Goal: Task Accomplishment & Management: Use online tool/utility

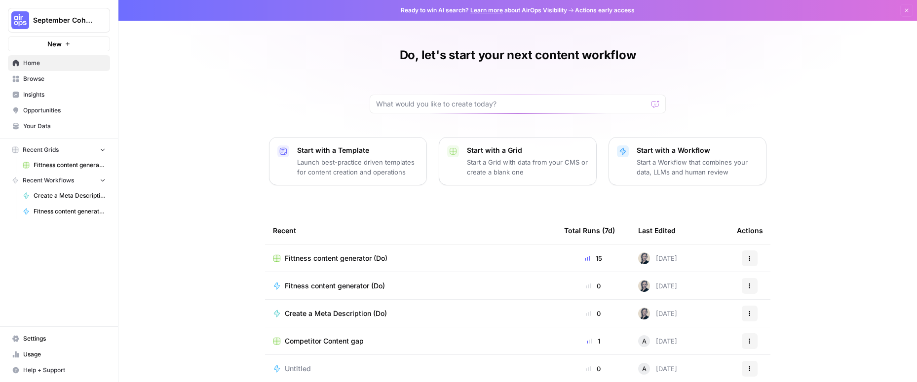
click at [52, 79] on span "Browse" at bounding box center [64, 79] width 82 height 9
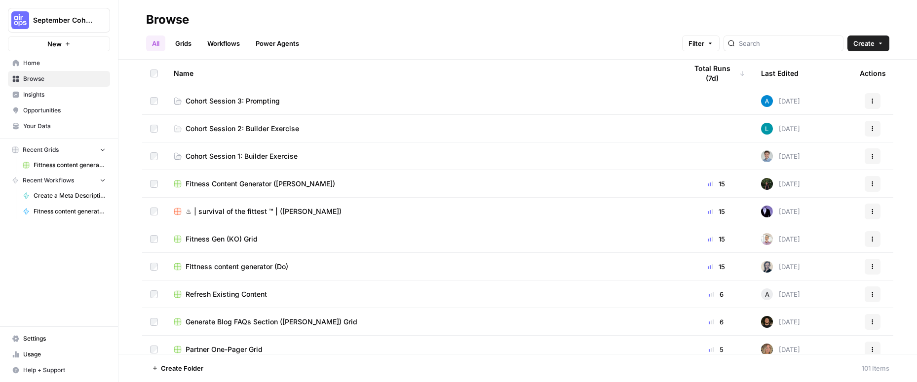
click at [248, 109] on td "Cohort Session 3: Prompting" at bounding box center [422, 100] width 513 height 27
click at [230, 100] on span "Cohort Session 3: Prompting" at bounding box center [233, 101] width 94 height 10
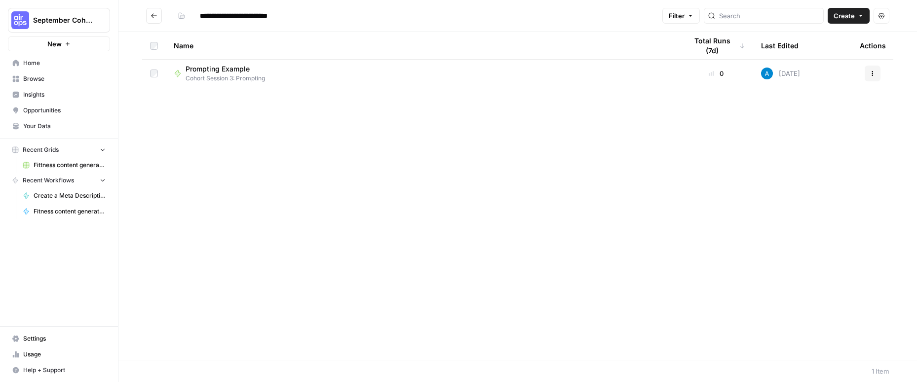
click at [849, 17] on span "Create" at bounding box center [843, 16] width 21 height 10
click at [820, 54] on span "Workflow" at bounding box center [829, 53] width 55 height 10
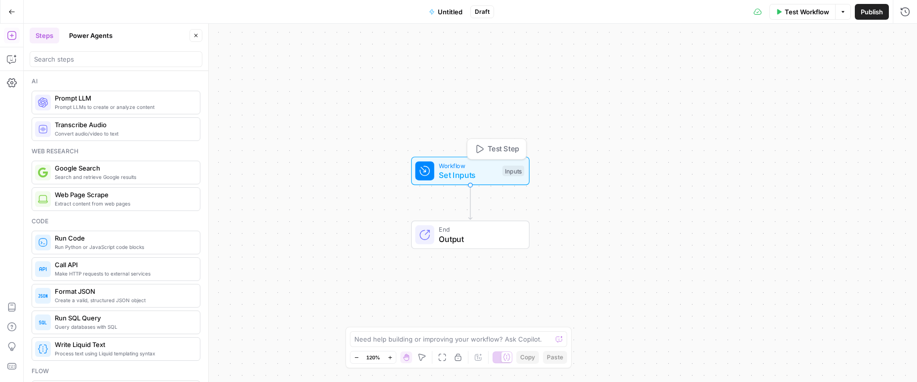
click at [507, 170] on div "Inputs" at bounding box center [513, 171] width 22 height 11
click at [814, 72] on span "Add Field" at bounding box center [805, 67] width 29 height 10
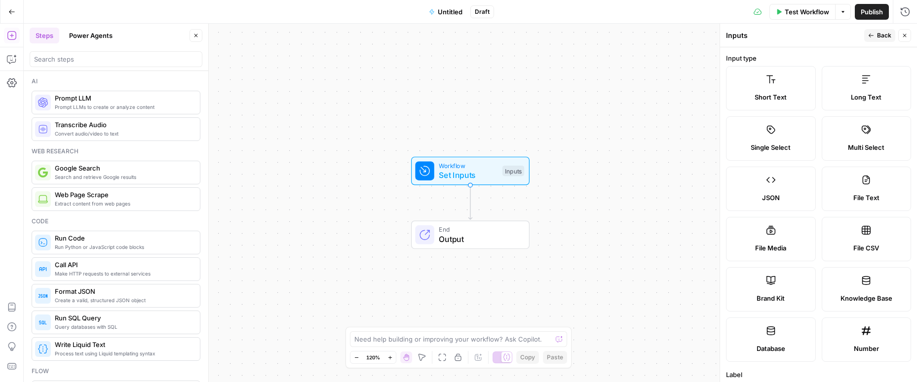
click at [777, 295] on span "Brand Kit" at bounding box center [770, 299] width 28 height 10
click at [775, 283] on icon at bounding box center [771, 281] width 10 height 10
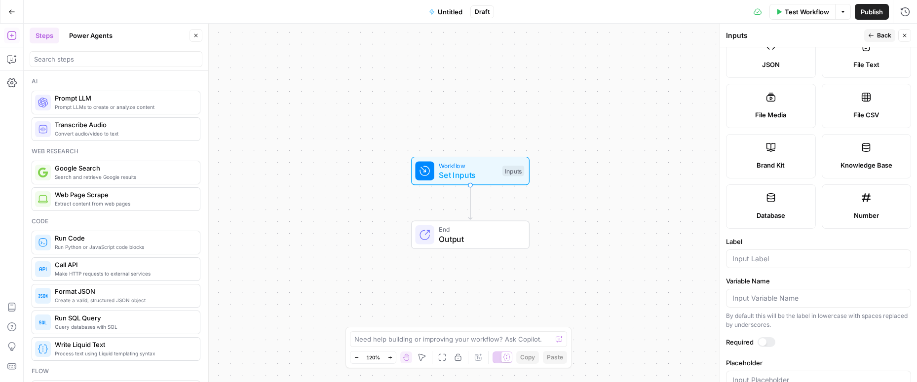
scroll to position [159, 0]
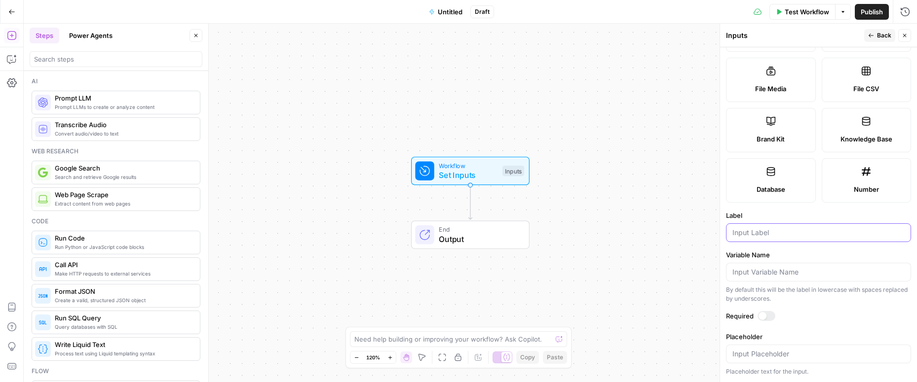
click at [750, 231] on input "Label" at bounding box center [818, 233] width 172 height 10
type input "Brand Kit"
click at [872, 38] on button "Back" at bounding box center [879, 35] width 31 height 13
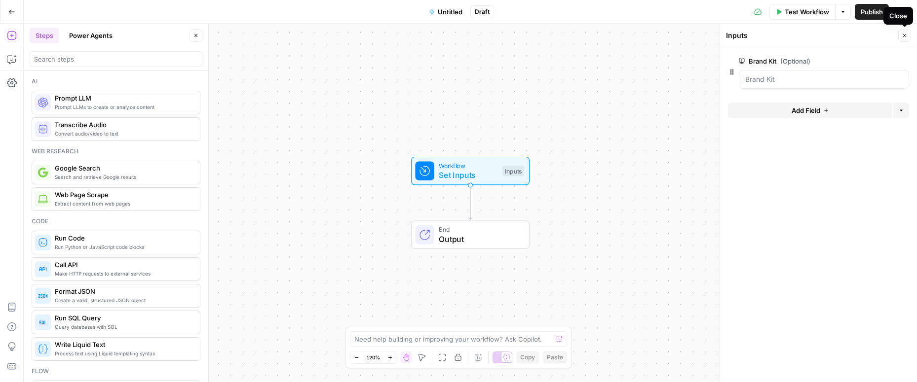
click at [902, 33] on icon "button" at bounding box center [905, 36] width 6 height 6
click at [13, 37] on icon "button" at bounding box center [12, 36] width 10 height 10
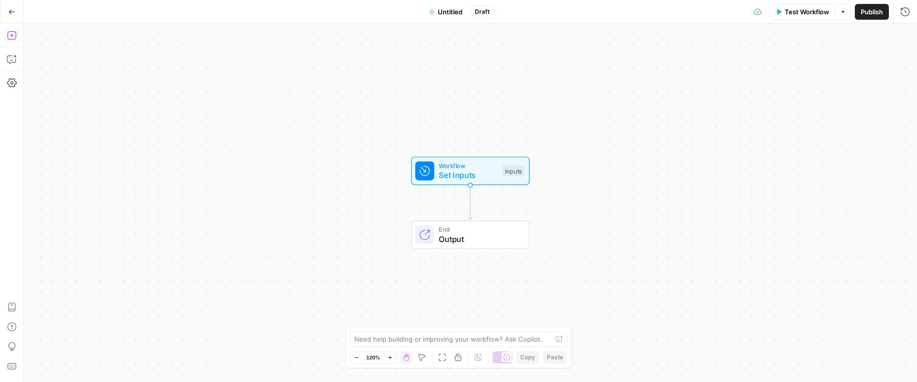
click at [13, 37] on icon "button" at bounding box center [12, 36] width 10 height 10
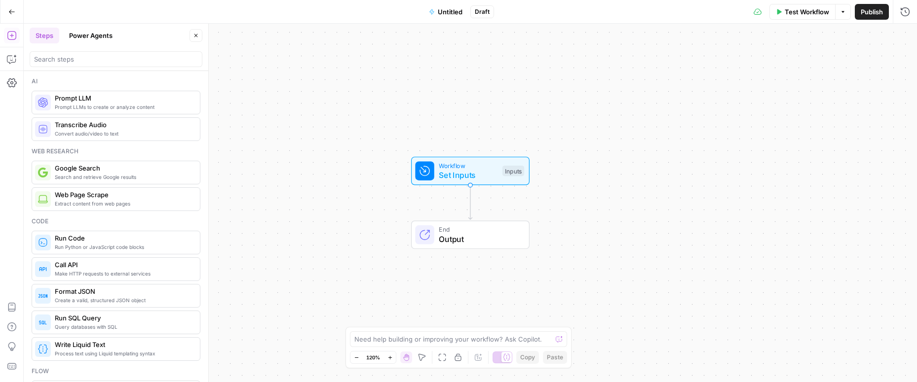
click at [103, 108] on span "Prompt LLMs to create or analyze content" at bounding box center [123, 107] width 137 height 8
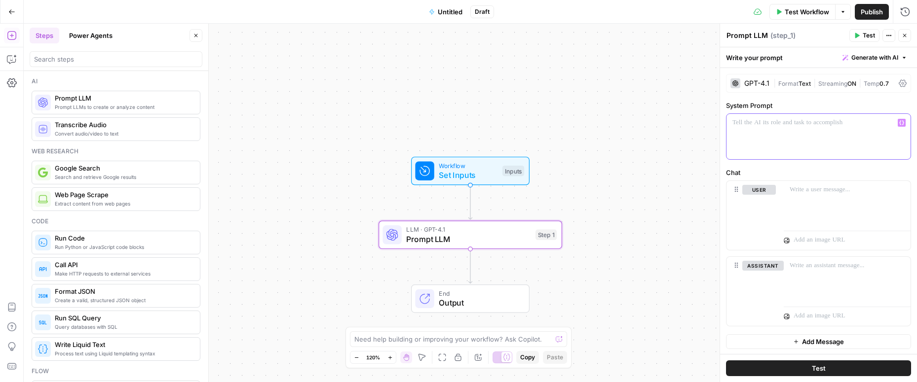
click at [761, 126] on p at bounding box center [818, 123] width 172 height 10
copy p "**********"
click at [804, 191] on p at bounding box center [847, 190] width 115 height 10
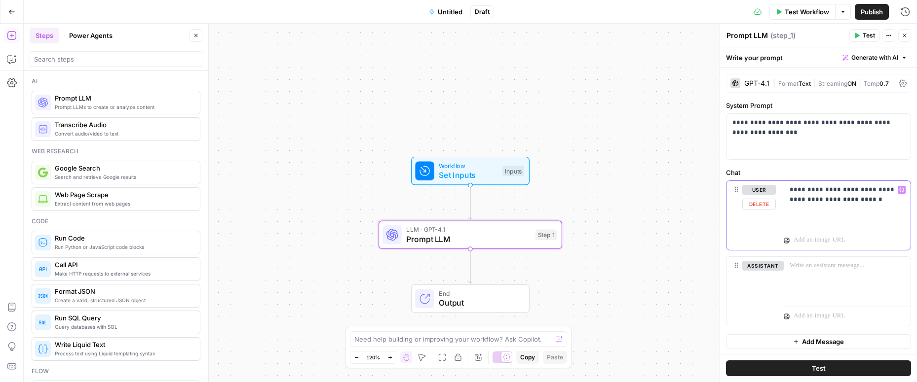
click at [888, 198] on p "**********" at bounding box center [847, 195] width 115 height 20
copy p "**********"
click at [819, 174] on label "Chat" at bounding box center [818, 173] width 185 height 10
click at [526, 214] on icon "button" at bounding box center [529, 213] width 7 height 8
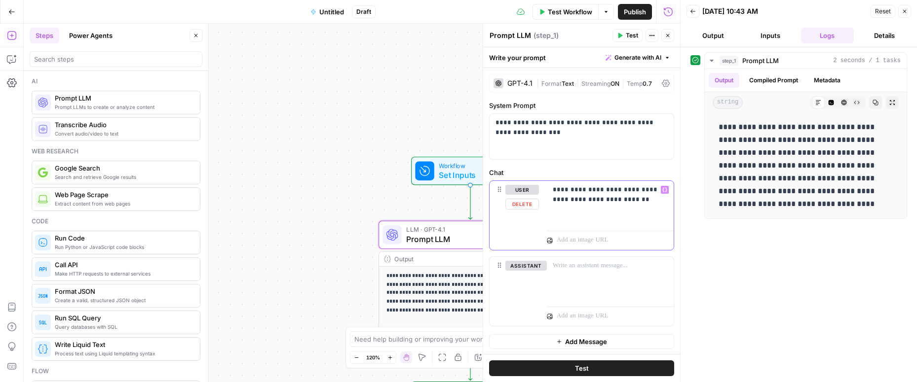
click at [565, 213] on div "**********" at bounding box center [610, 203] width 127 height 45
click at [623, 33] on button "Test" at bounding box center [627, 35] width 30 height 13
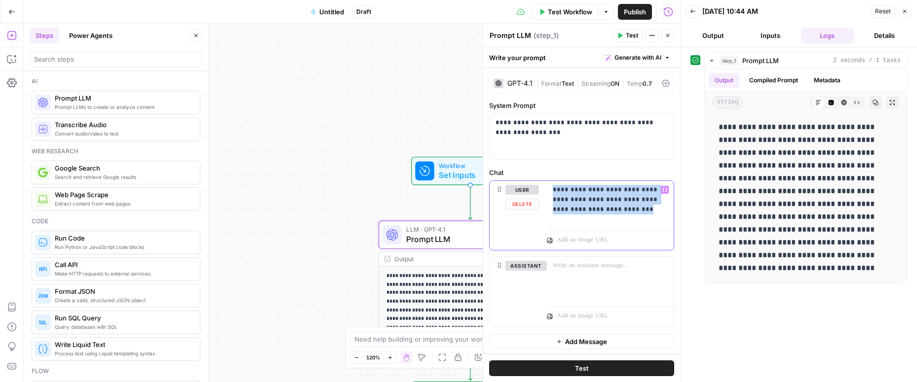
drag, startPoint x: 552, startPoint y: 189, endPoint x: 655, endPoint y: 213, distance: 105.7
click at [655, 213] on div "**********" at bounding box center [610, 203] width 127 height 45
copy p "**********"
click at [523, 81] on div "GPT-4.1" at bounding box center [519, 83] width 25 height 7
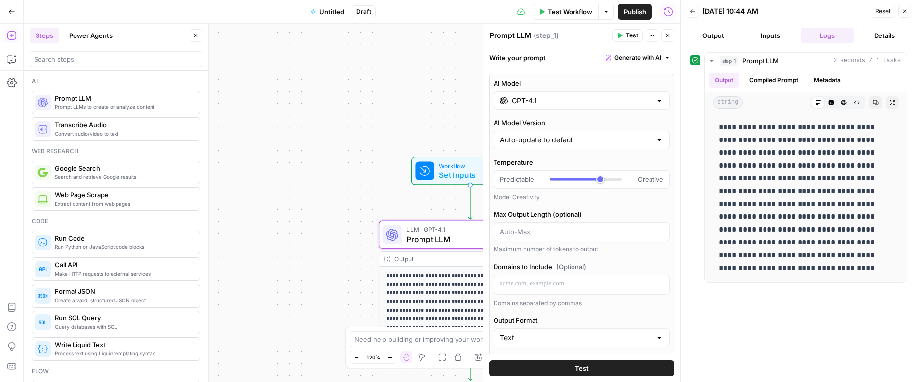
click at [536, 108] on div "GPT-4.1" at bounding box center [581, 100] width 176 height 19
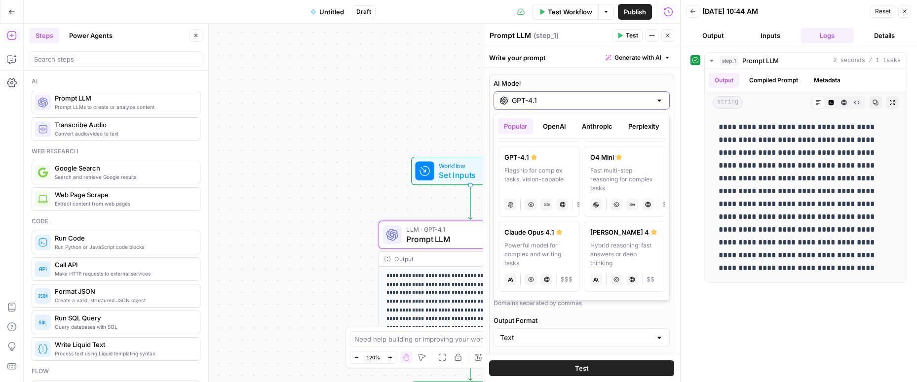
scroll to position [72, 0]
click at [613, 240] on label "[PERSON_NAME] 4 Hybrid reasoning: fast answers or deep thinking anthropic Visio…" at bounding box center [625, 256] width 82 height 71
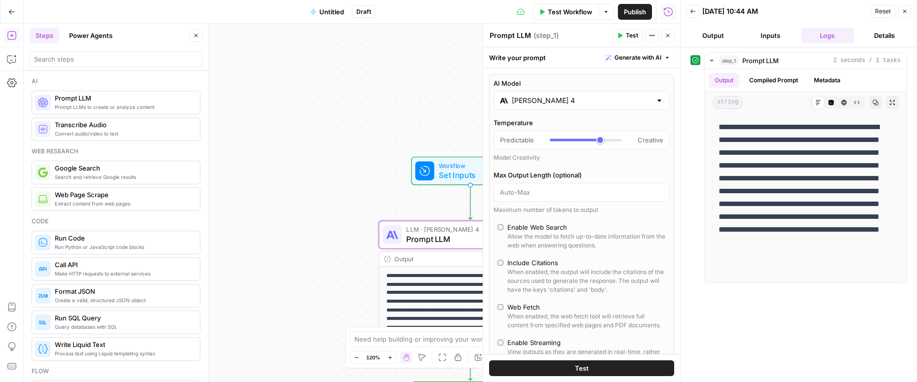
click at [588, 366] on button "Test" at bounding box center [581, 369] width 185 height 16
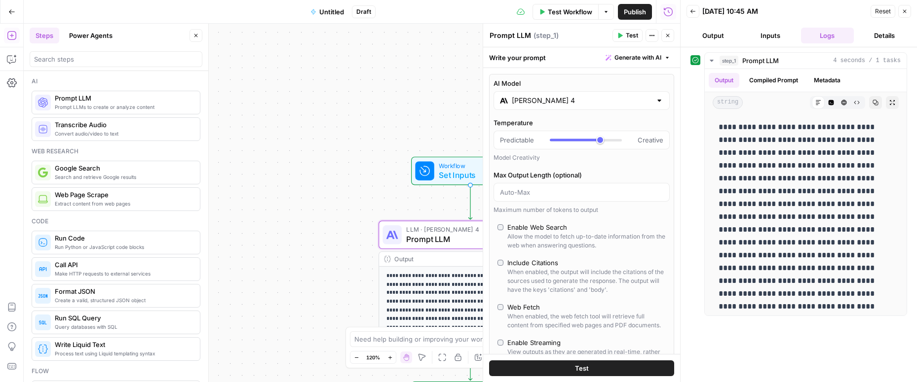
click at [572, 101] on input "[PERSON_NAME] 4" at bounding box center [582, 101] width 140 height 10
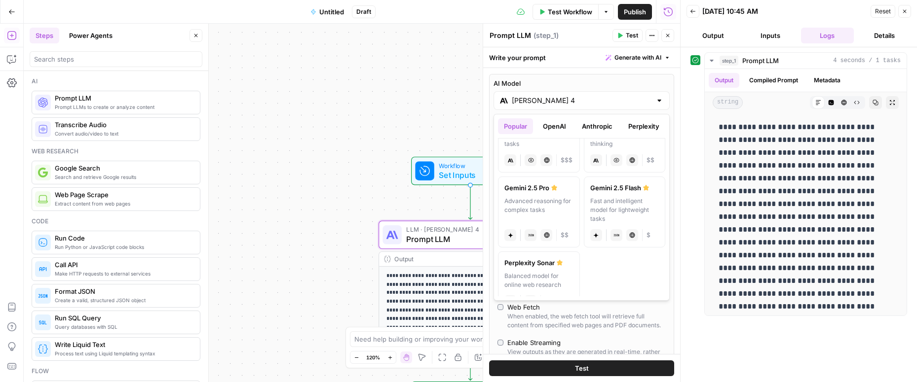
scroll to position [194, 0]
click at [562, 204] on div "Advanced reasoning for complex tasks" at bounding box center [538, 207] width 69 height 27
type input "Gemini 2.5 Pro"
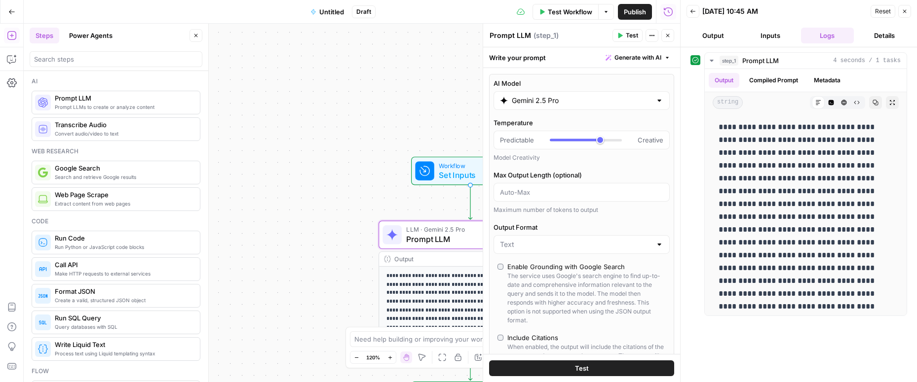
click at [587, 372] on span "Test" at bounding box center [582, 369] width 14 height 10
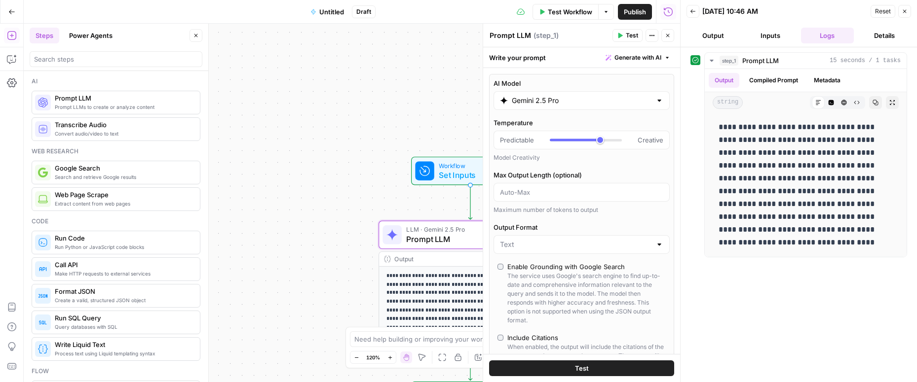
click at [328, 16] on span "Untitled" at bounding box center [331, 12] width 25 height 10
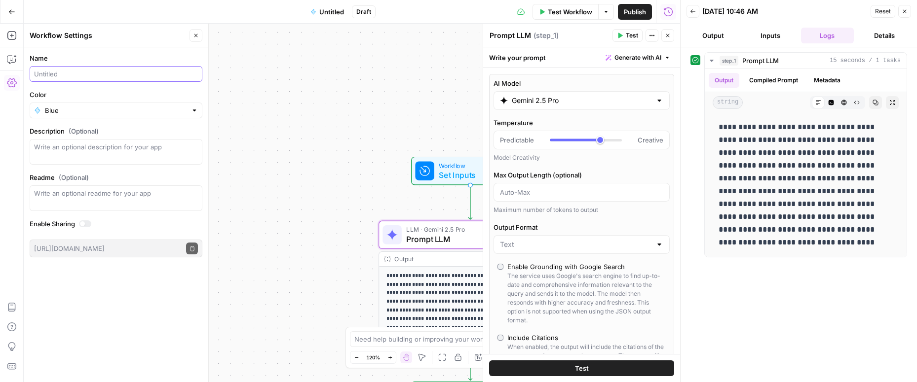
click at [92, 73] on input "Name" at bounding box center [116, 74] width 164 height 10
type input "Product description (Do)"
click at [84, 92] on label "Color" at bounding box center [116, 95] width 173 height 10
click at [84, 106] on input "Blue" at bounding box center [116, 111] width 142 height 10
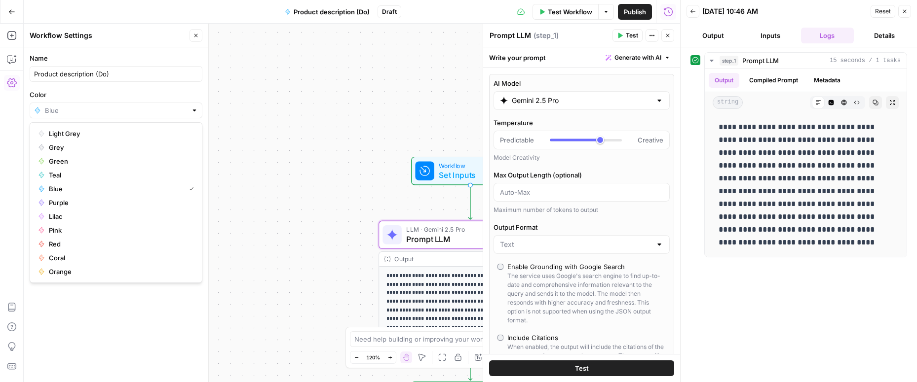
click at [111, 95] on label "Color" at bounding box center [116, 95] width 173 height 10
click at [111, 106] on input "Color" at bounding box center [116, 111] width 142 height 10
click at [667, 38] on icon "button" at bounding box center [668, 36] width 6 height 6
type input "Blue"
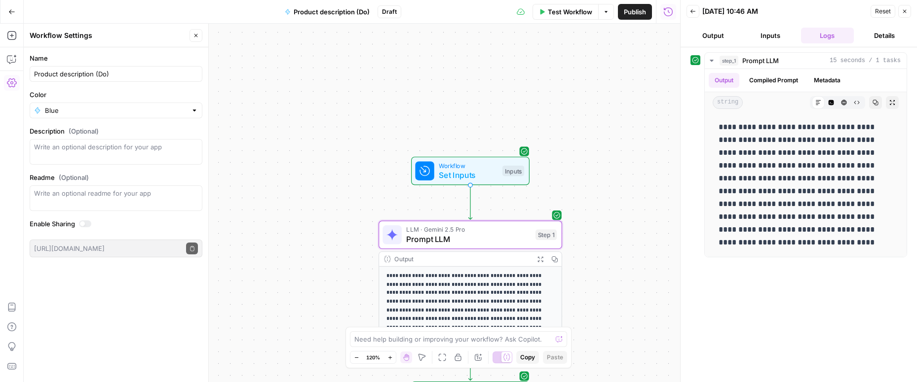
click at [479, 179] on span "Set Inputs" at bounding box center [468, 175] width 59 height 12
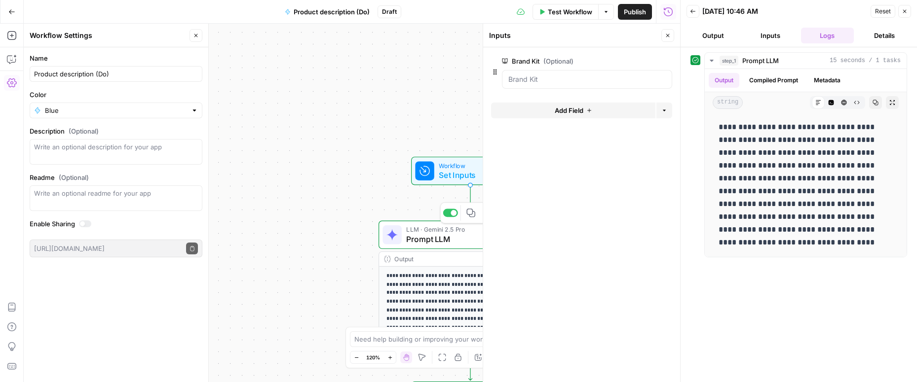
click at [455, 237] on span "Prompt LLM" at bounding box center [468, 239] width 124 height 12
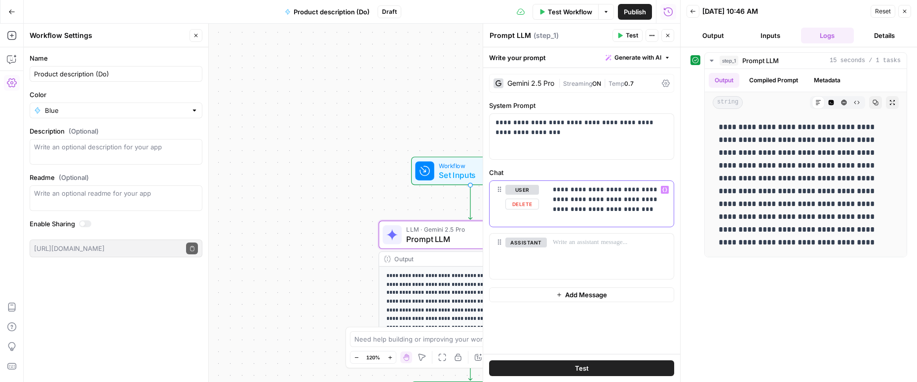
click at [645, 214] on p "**********" at bounding box center [610, 200] width 115 height 30
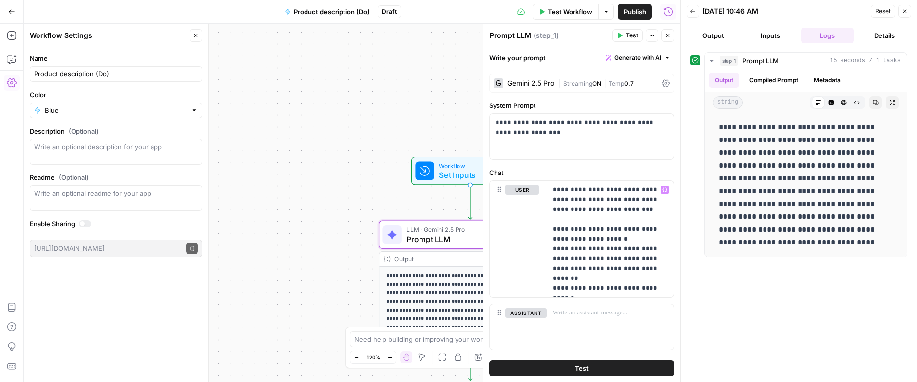
click at [575, 370] on span "Test" at bounding box center [582, 369] width 14 height 10
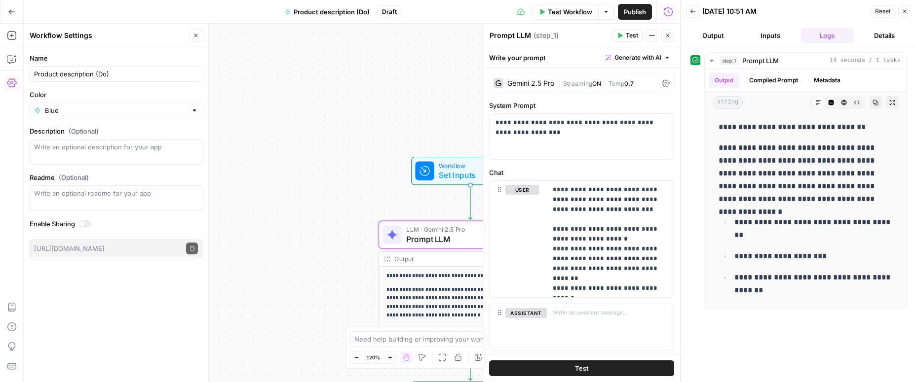
click at [570, 370] on button "Test" at bounding box center [581, 369] width 185 height 16
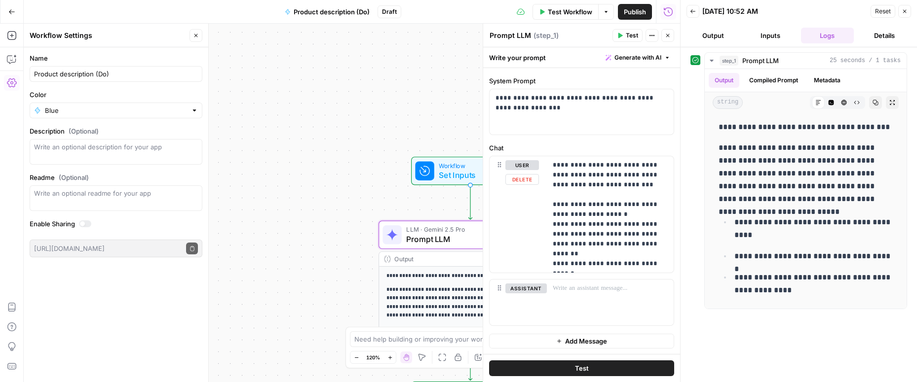
scroll to position [25, 0]
click at [574, 297] on div at bounding box center [610, 302] width 127 height 45
click at [668, 11] on icon "button" at bounding box center [668, 11] width 9 height 9
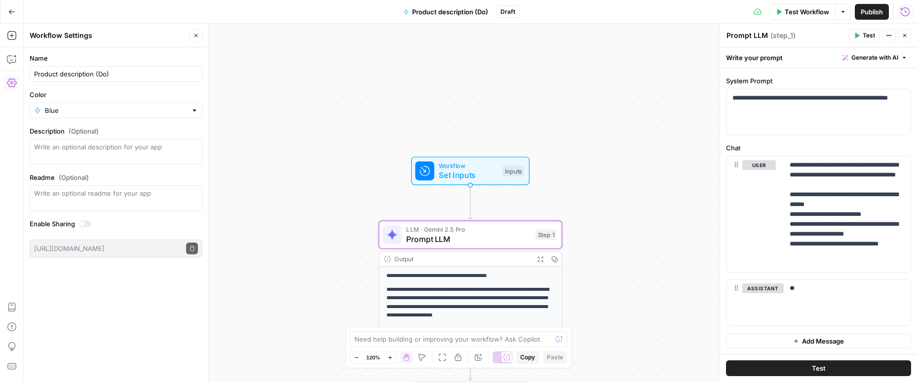
click at [907, 9] on icon "button" at bounding box center [905, 12] width 10 height 10
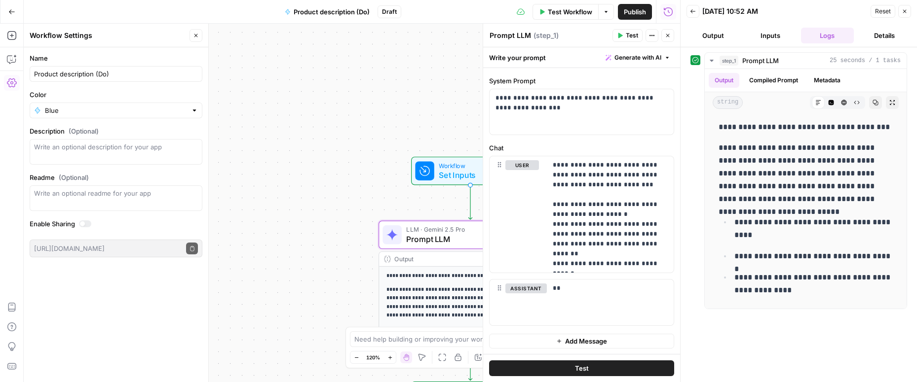
click at [907, 9] on button "Close" at bounding box center [904, 11] width 13 height 13
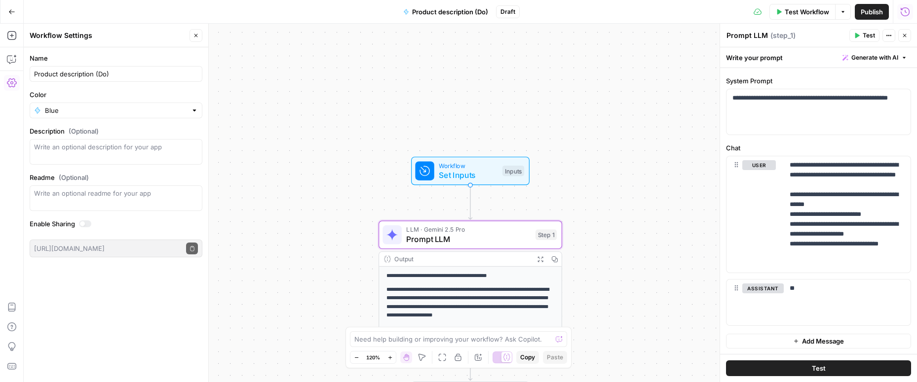
click at [907, 11] on icon "button" at bounding box center [905, 12] width 10 height 10
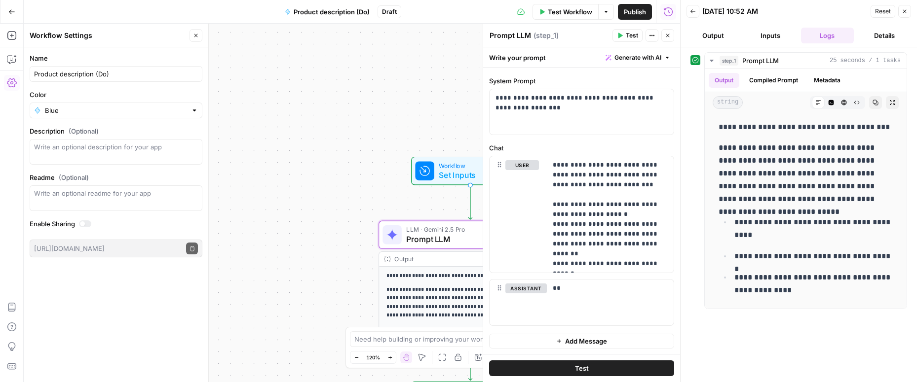
click at [689, 14] on button "Back" at bounding box center [692, 11] width 13 height 13
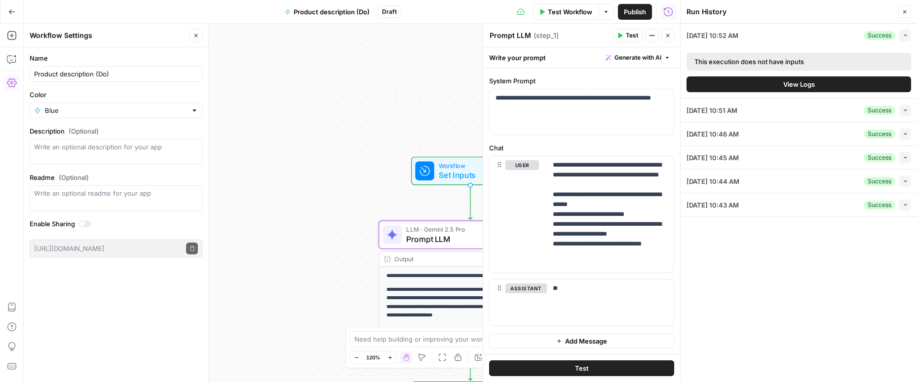
click at [737, 111] on span "[DATE] 10:51 AM" at bounding box center [711, 111] width 51 height 10
click at [904, 108] on icon "button" at bounding box center [905, 110] width 5 height 5
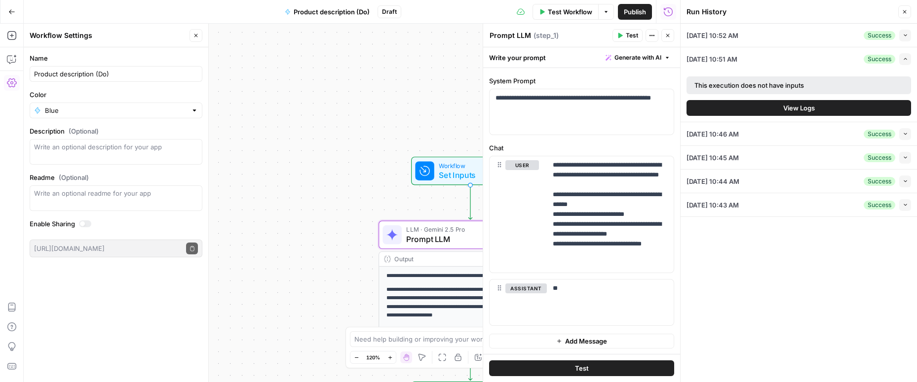
click at [776, 111] on button "View Logs" at bounding box center [798, 108] width 225 height 16
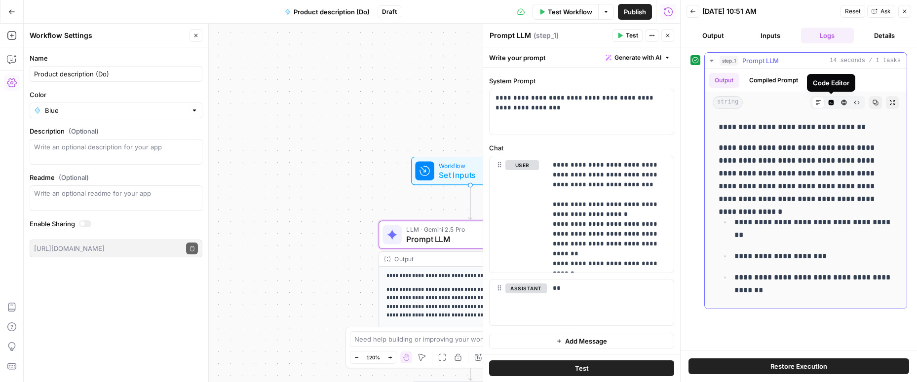
click at [831, 103] on icon "button" at bounding box center [831, 102] width 5 height 5
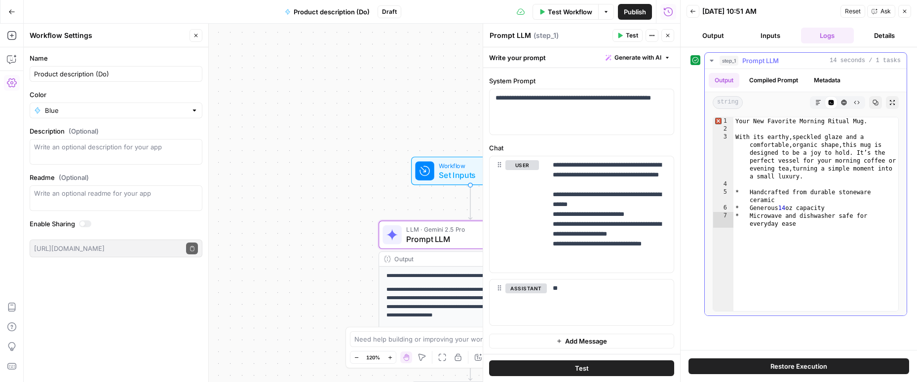
click at [843, 100] on icon "button" at bounding box center [843, 102] width 5 height 5
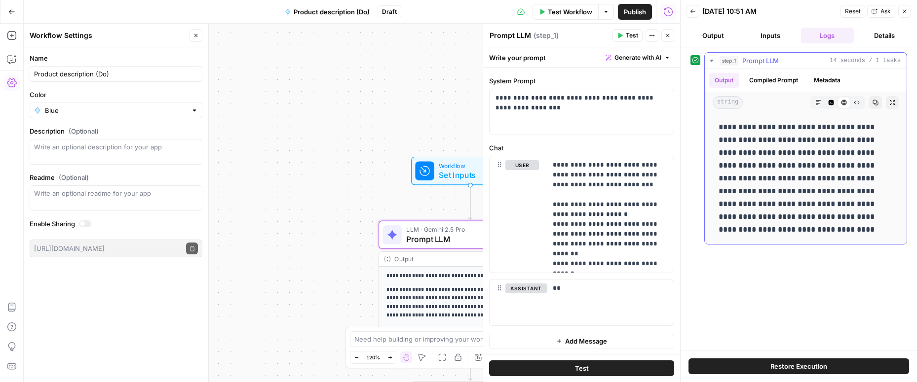
click at [861, 103] on button "Raw Output" at bounding box center [856, 102] width 13 height 13
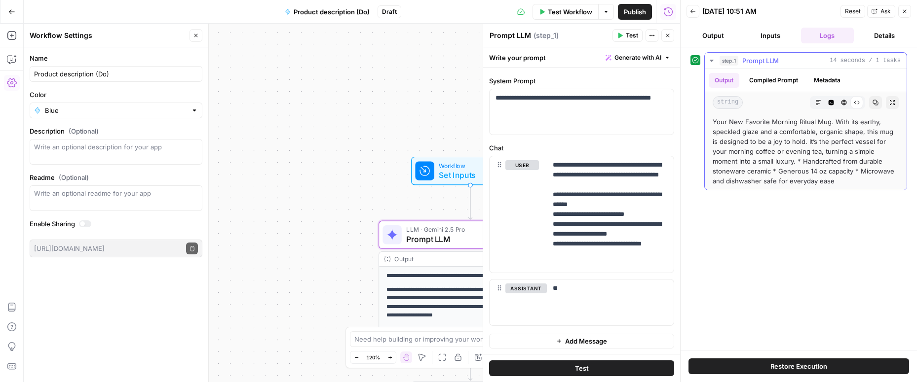
click at [827, 105] on button "Code Editor" at bounding box center [831, 102] width 13 height 13
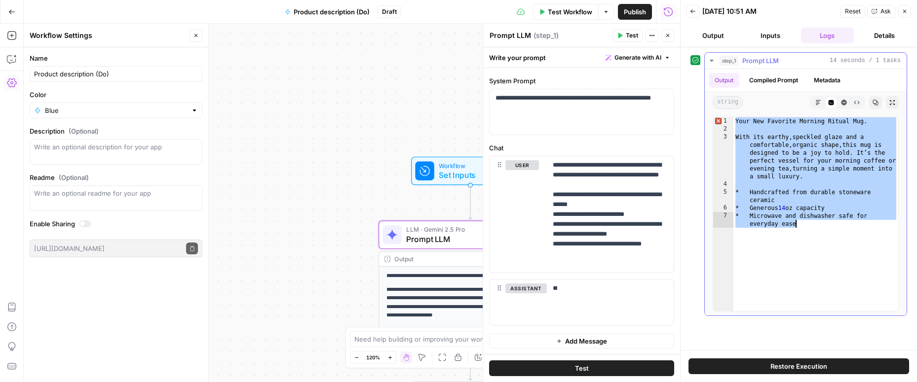
drag, startPoint x: 735, startPoint y: 121, endPoint x: 824, endPoint y: 229, distance: 139.9
click at [824, 229] on div "Your New Favorite Morning Ritual Mug. With its earthy , speckled glaze and a co…" at bounding box center [815, 226] width 165 height 218
type textarea "**********"
click at [573, 293] on p "**" at bounding box center [610, 289] width 115 height 10
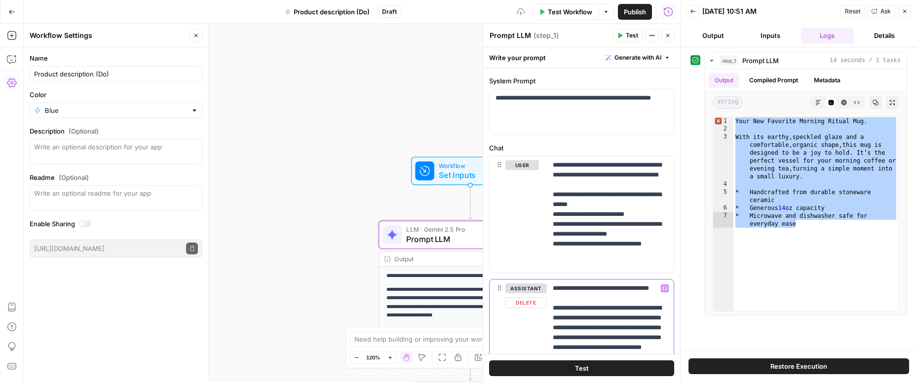
click at [573, 293] on p "**********" at bounding box center [610, 358] width 115 height 148
click at [573, 300] on p "**********" at bounding box center [610, 358] width 115 height 148
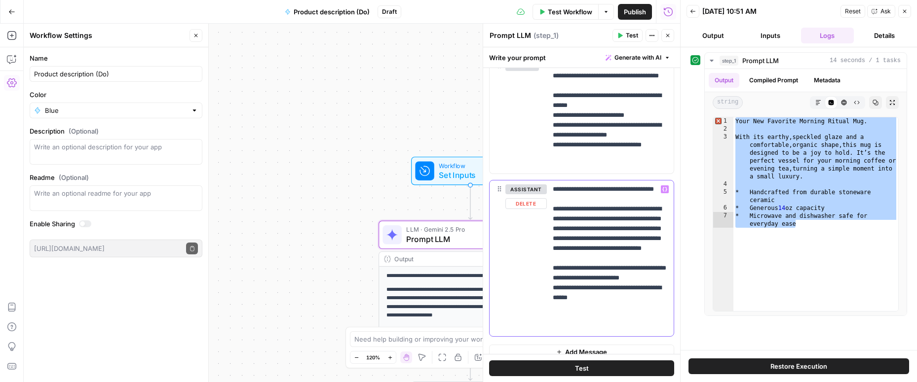
scroll to position [135, 0]
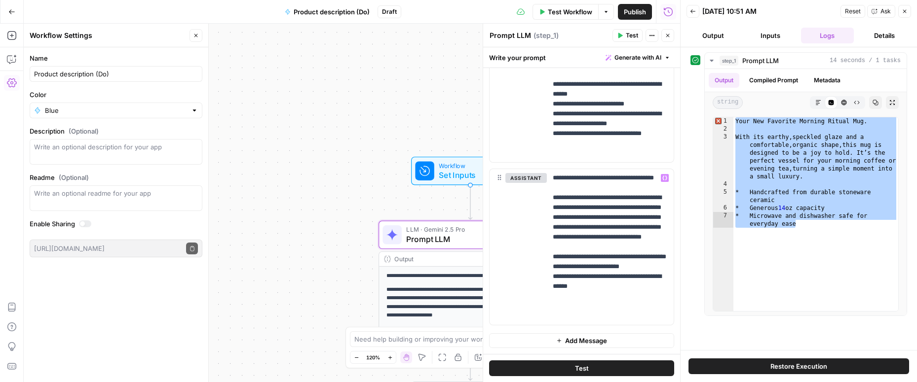
click at [562, 343] on button "Add Message" at bounding box center [581, 341] width 185 height 15
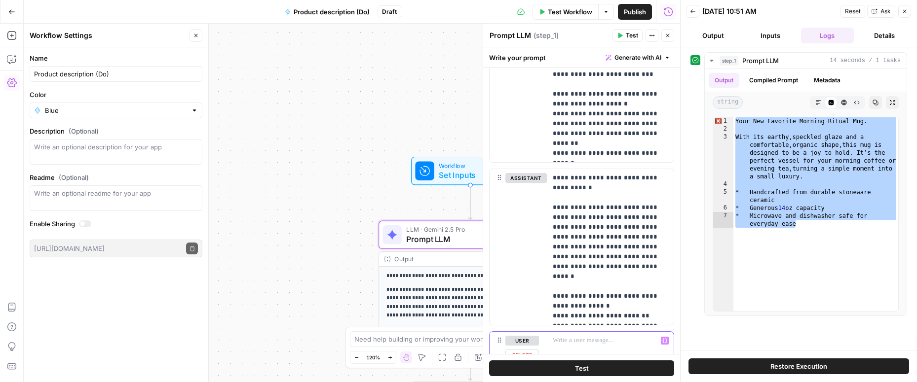
click at [563, 339] on p at bounding box center [610, 341] width 115 height 10
click at [575, 372] on span "Test" at bounding box center [582, 369] width 14 height 10
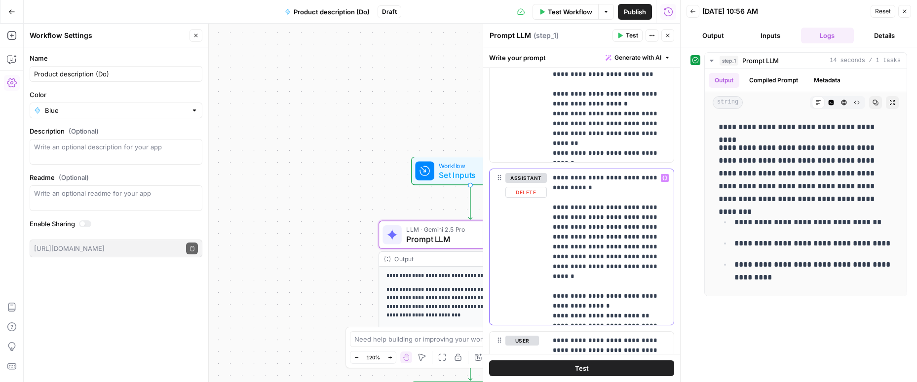
drag, startPoint x: 552, startPoint y: 178, endPoint x: 619, endPoint y: 322, distance: 158.9
click at [619, 322] on div "**********" at bounding box center [610, 247] width 127 height 156
click at [588, 204] on p "**********" at bounding box center [610, 247] width 115 height 148
click at [581, 186] on p "**********" at bounding box center [610, 247] width 115 height 148
click at [581, 367] on span "Test" at bounding box center [582, 369] width 14 height 10
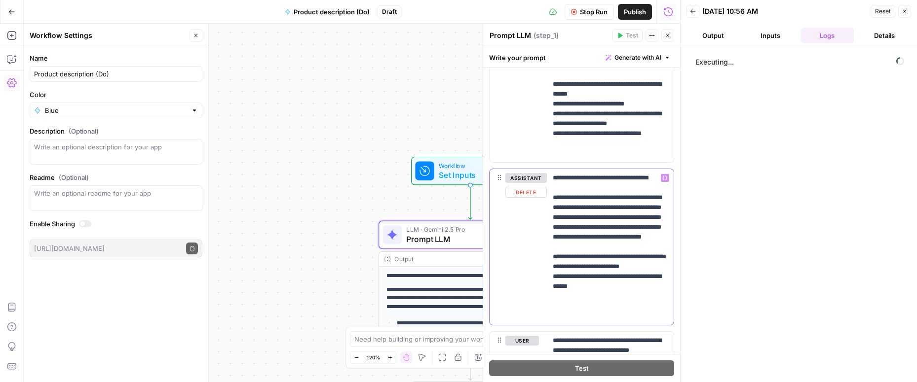
click at [561, 178] on p "**********" at bounding box center [610, 247] width 115 height 148
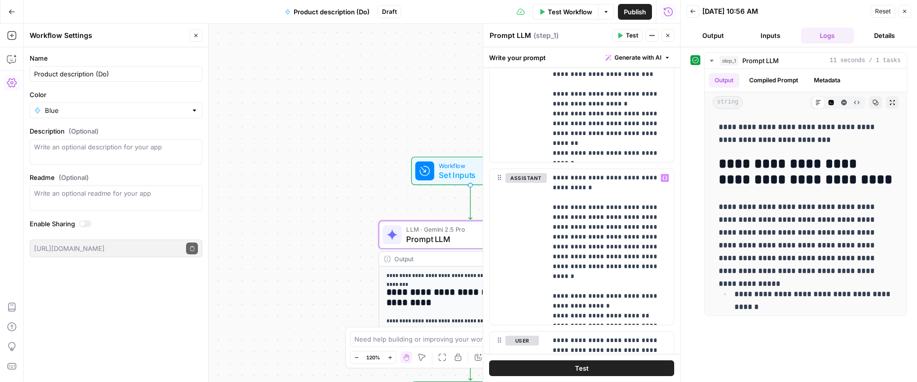
click at [575, 370] on span "Test" at bounding box center [582, 369] width 14 height 10
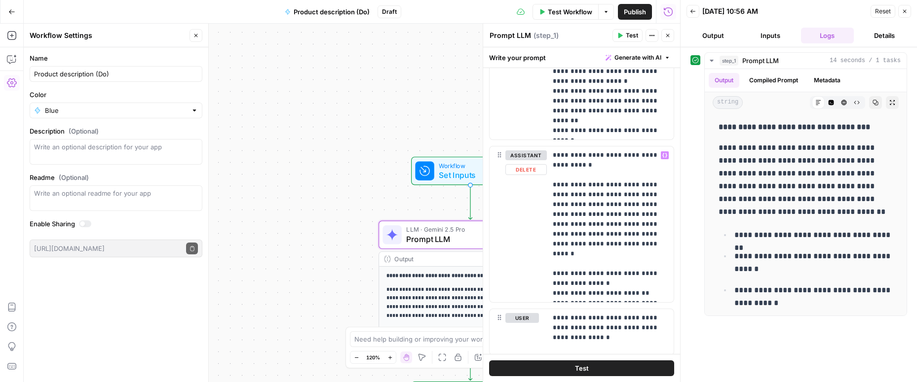
scroll to position [188, 0]
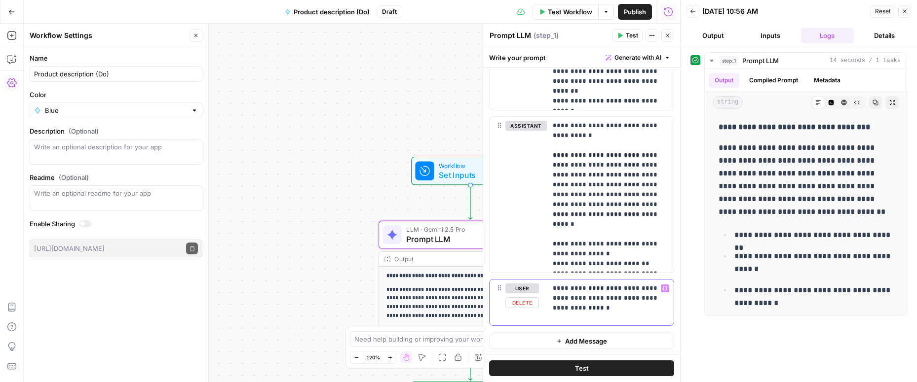
click at [589, 311] on p "**********" at bounding box center [610, 299] width 115 height 30
click at [596, 366] on button "Test" at bounding box center [581, 369] width 185 height 16
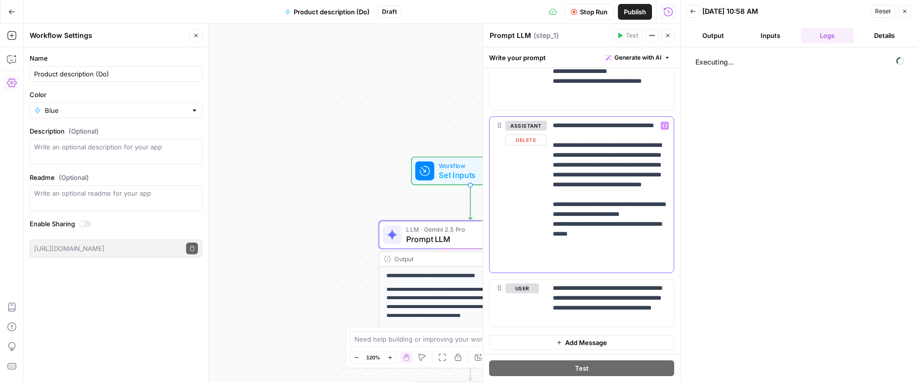
click at [582, 133] on p "**********" at bounding box center [610, 195] width 115 height 148
click at [580, 318] on p "**********" at bounding box center [610, 303] width 115 height 39
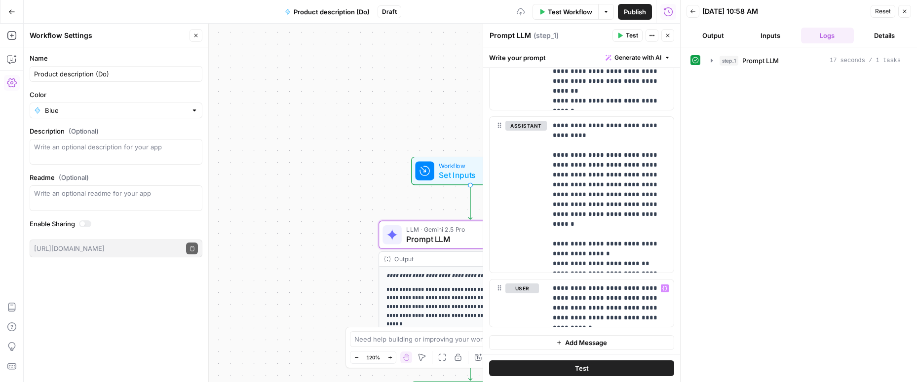
click at [605, 365] on button "Test" at bounding box center [581, 369] width 185 height 16
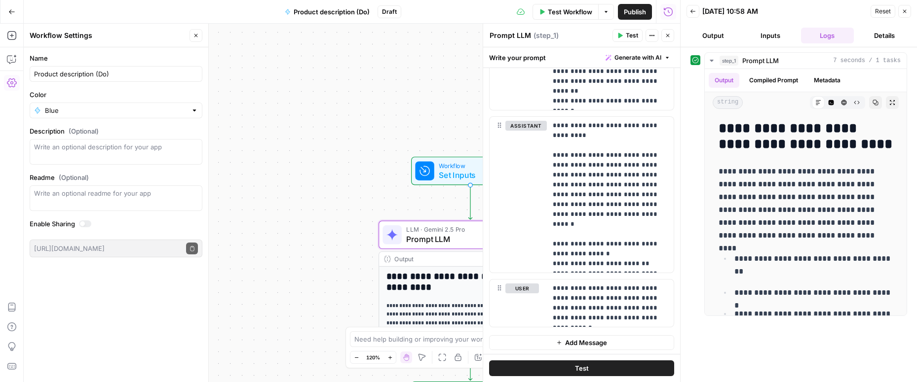
click at [635, 15] on span "Publish" at bounding box center [635, 12] width 22 height 10
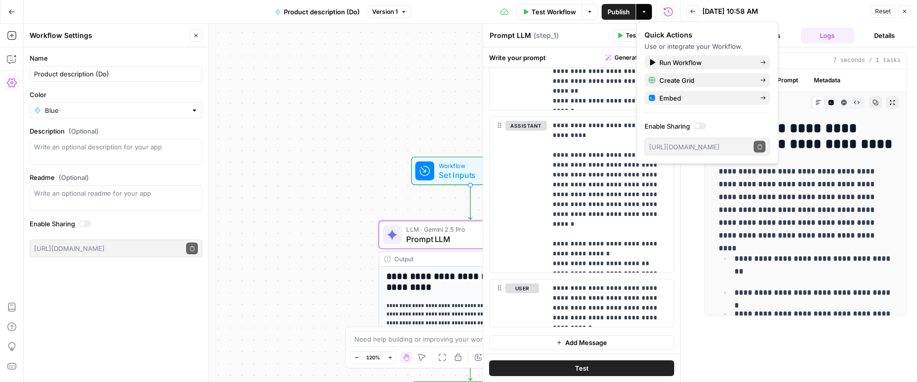
click at [7, 14] on button "Go Back" at bounding box center [12, 12] width 18 height 18
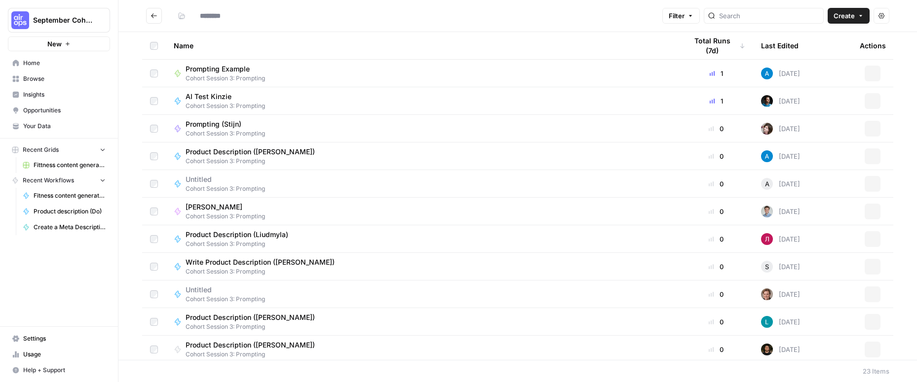
type input "**********"
click at [29, 128] on span "Your Data" at bounding box center [64, 126] width 82 height 9
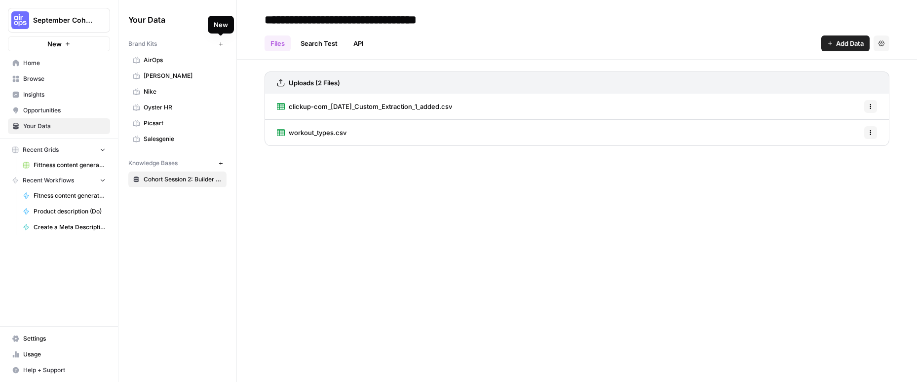
click at [221, 44] on icon "button" at bounding box center [220, 43] width 5 height 5
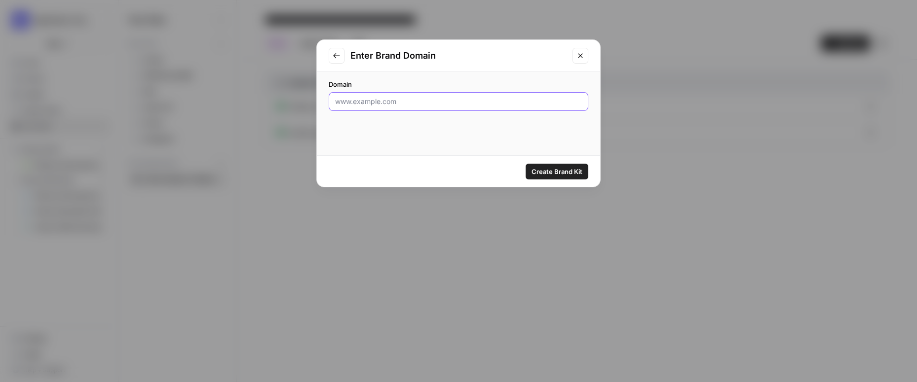
click at [363, 105] on input "Domain" at bounding box center [458, 102] width 247 height 10
type input "[DOMAIN_NAME]"
click at [543, 171] on span "Create Brand Kit" at bounding box center [556, 172] width 51 height 10
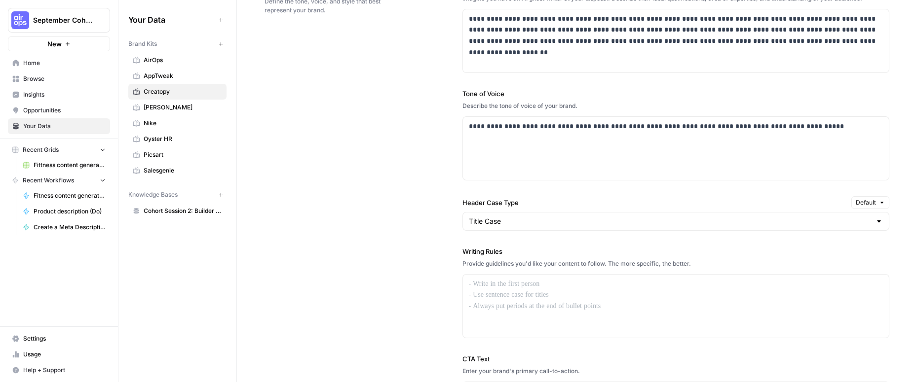
scroll to position [613, 0]
